Goal: Task Accomplishment & Management: Manage account settings

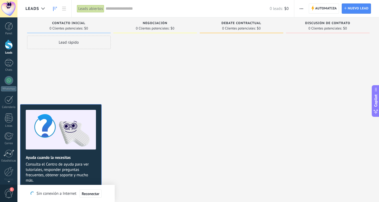
click at [84, 46] on div "Lead rápido" at bounding box center [69, 42] width 84 height 13
type input "********"
click at [165, 75] on div at bounding box center [155, 102] width 84 height 132
drag, startPoint x: 90, startPoint y: 192, endPoint x: 104, endPoint y: 165, distance: 30.7
click at [90, 192] on span "Reconectar" at bounding box center [91, 194] width 18 height 4
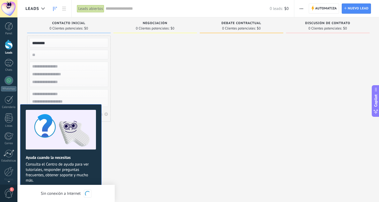
click at [152, 106] on div at bounding box center [155, 102] width 84 height 132
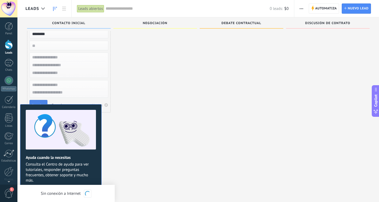
click at [42, 104] on span "Instalar" at bounding box center [38, 105] width 12 height 4
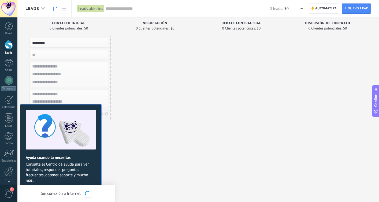
click at [177, 141] on div at bounding box center [155, 102] width 84 height 132
click at [165, 157] on div at bounding box center [155, 102] width 84 height 132
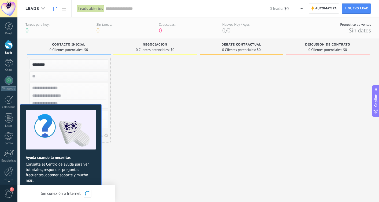
click at [304, 8] on button "button" at bounding box center [301, 8] width 8 height 10
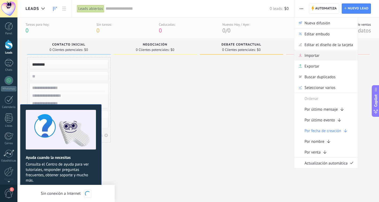
click at [315, 55] on span "Importar" at bounding box center [311, 55] width 15 height 11
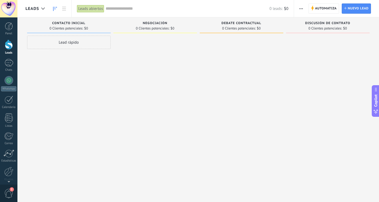
click at [303, 7] on button "button" at bounding box center [301, 8] width 8 height 10
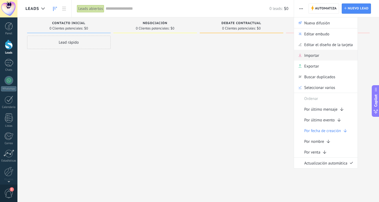
click at [315, 56] on span "Importar" at bounding box center [311, 55] width 15 height 11
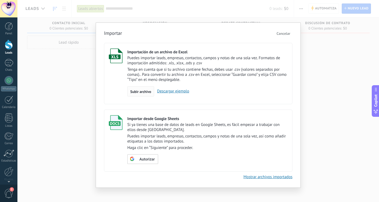
click at [142, 91] on span "Subir archivo" at bounding box center [140, 92] width 21 height 4
click at [0, 0] on input "Importación de un archivo de Excel Puedes importar leads, empresas, contactos, …" at bounding box center [0, 0] width 0 height 0
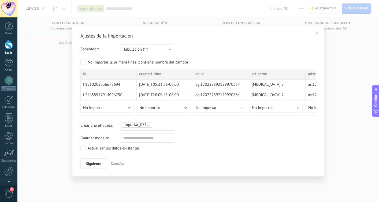
click at [118, 162] on span "Cancelar" at bounding box center [118, 163] width 14 height 5
